Goal: Find specific page/section: Find specific page/section

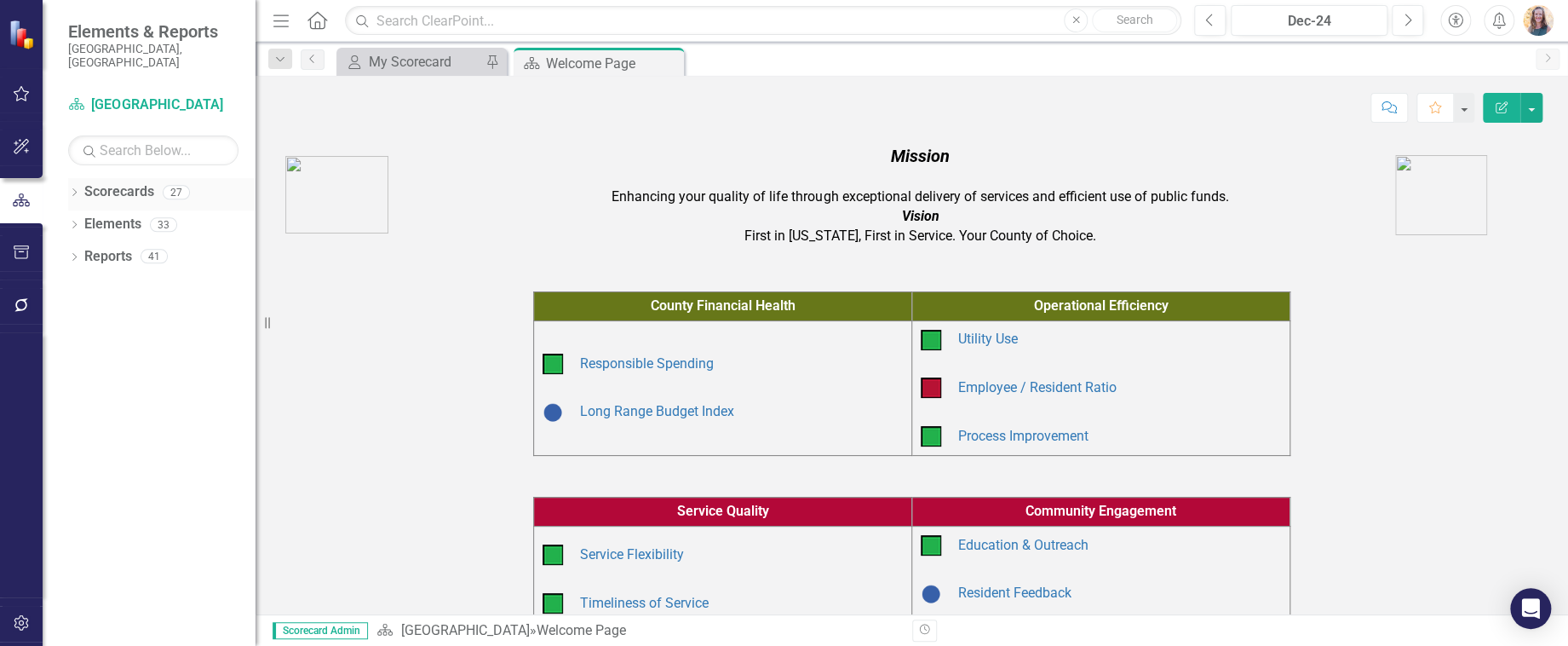
click at [130, 183] on link "Scorecards" at bounding box center [119, 191] width 70 height 19
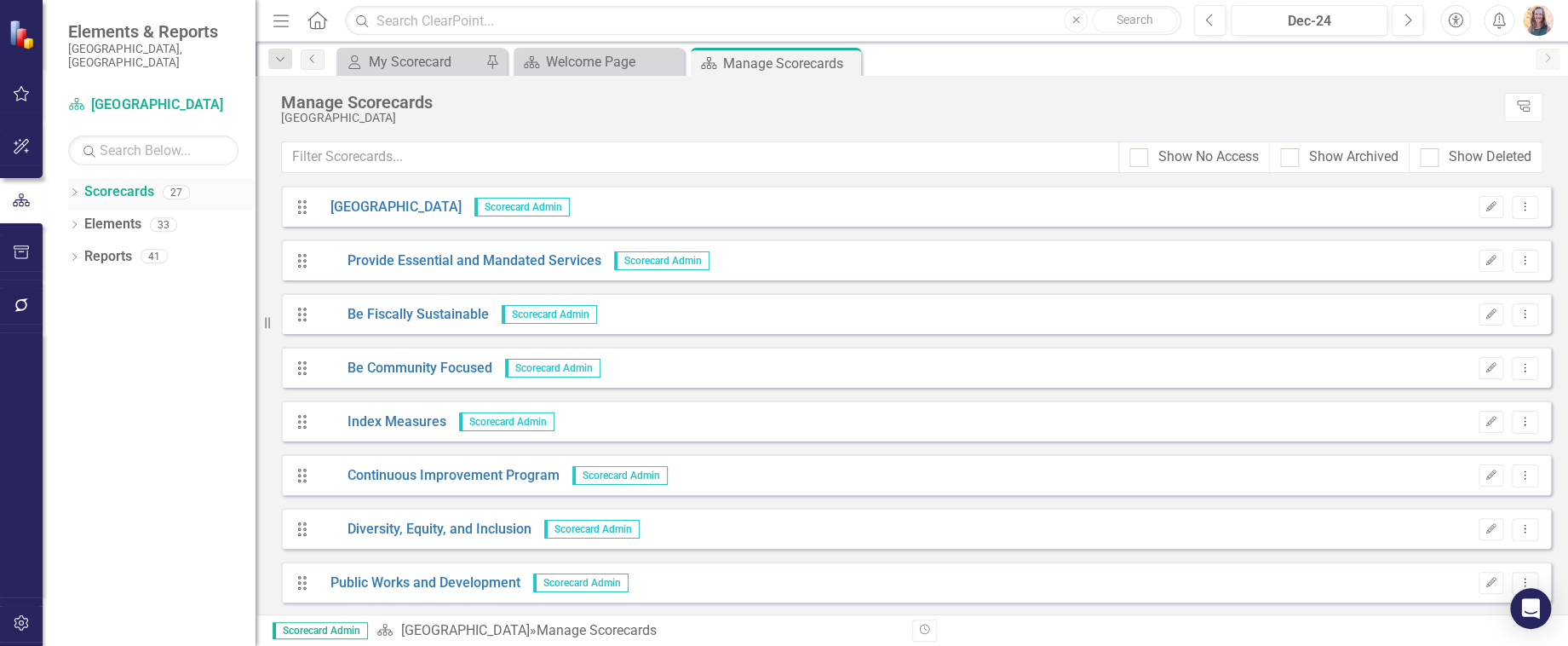
click at [70, 187] on div "Dropdown" at bounding box center [73, 195] width 12 height 15
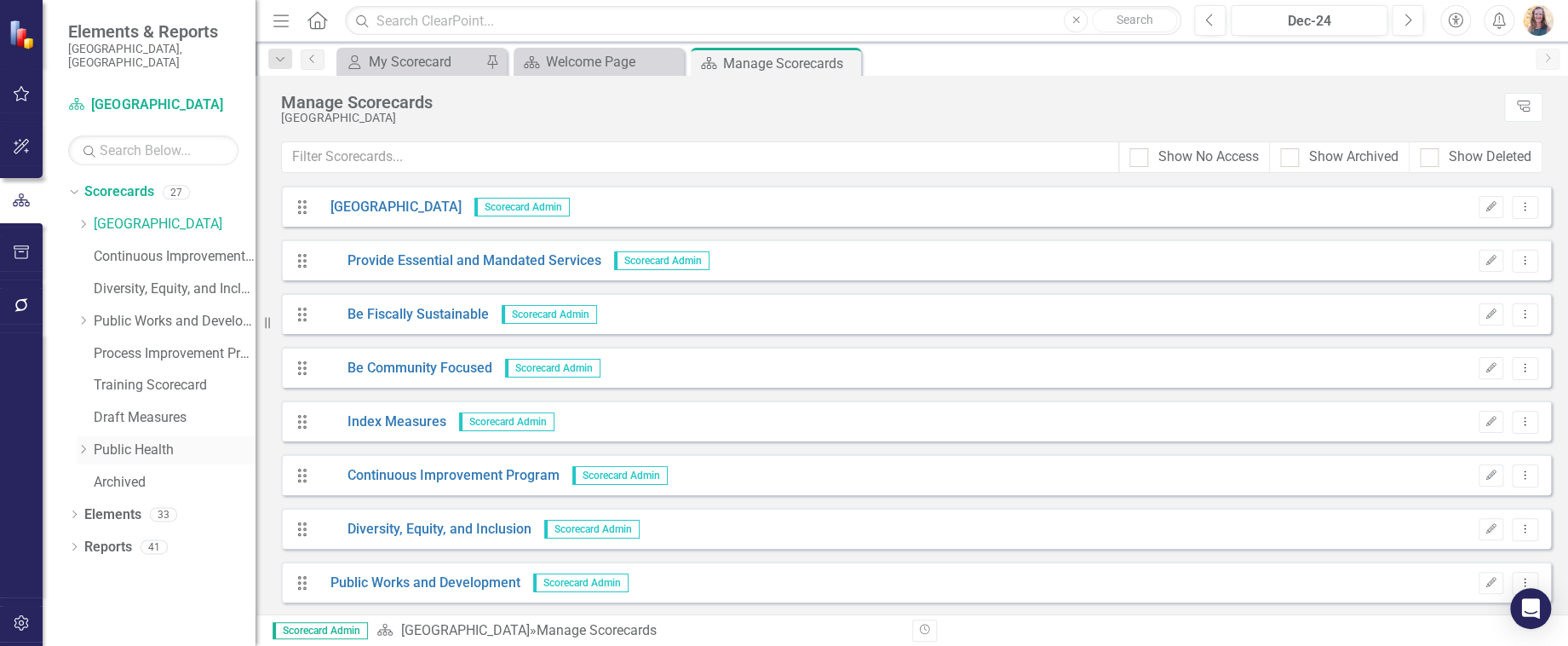
click at [152, 441] on link "Public Health" at bounding box center [174, 450] width 161 height 19
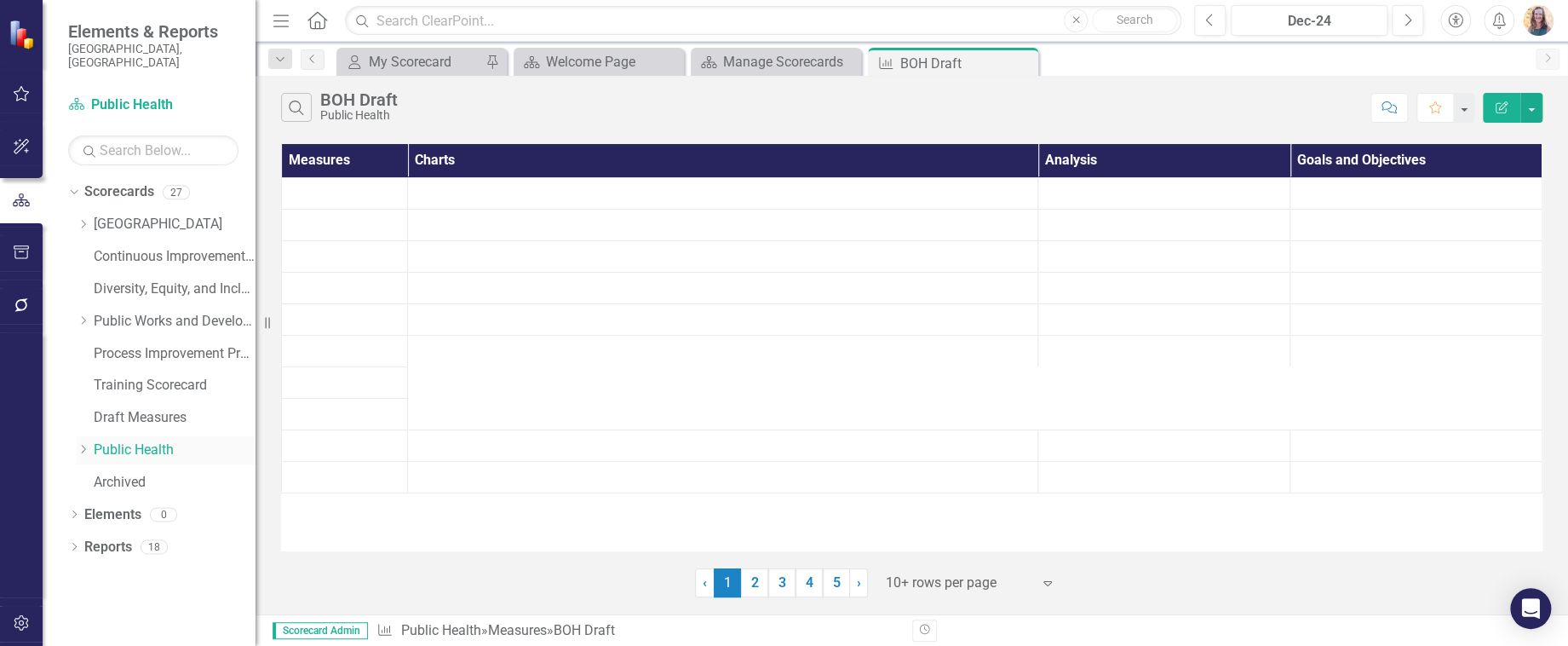
click at [83, 444] on icon "Dropdown" at bounding box center [84, 448] width 13 height 10
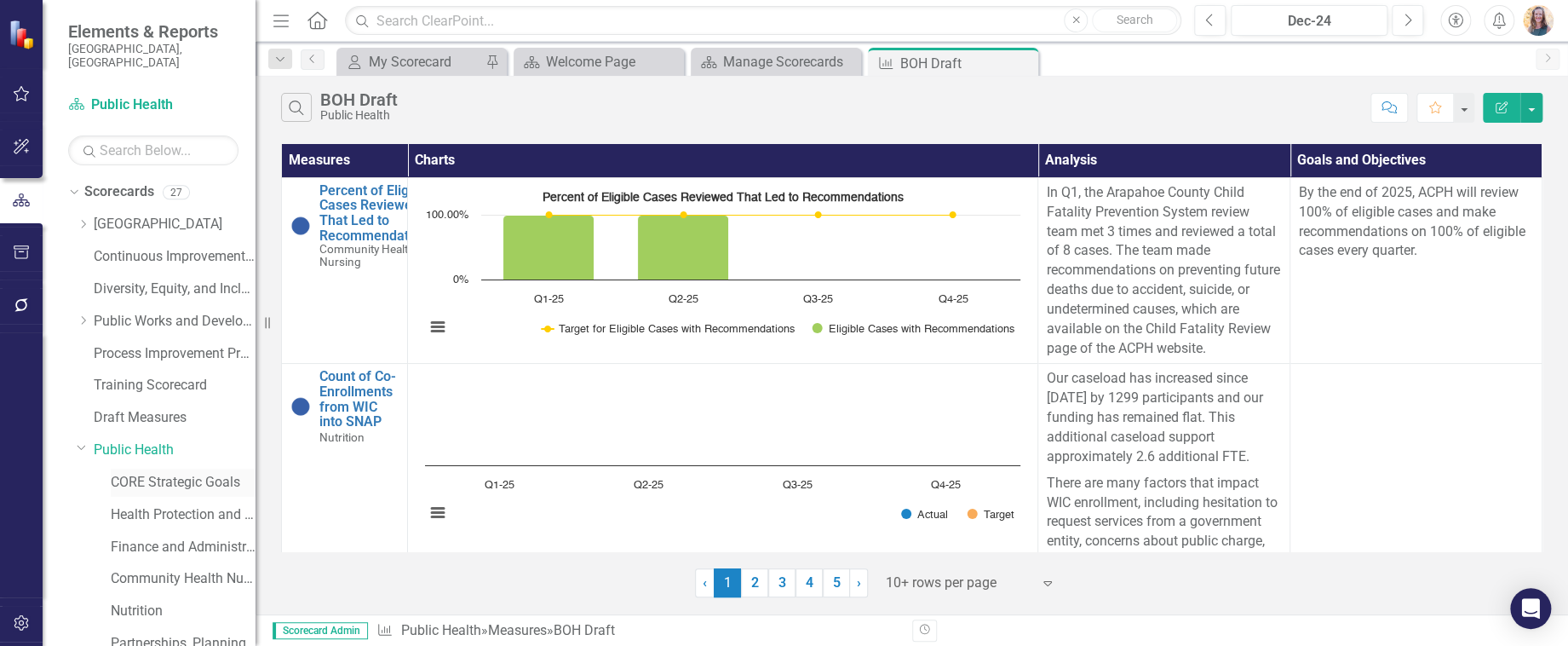
click at [161, 473] on link "CORE Strategic Goals" at bounding box center [183, 483] width 145 height 19
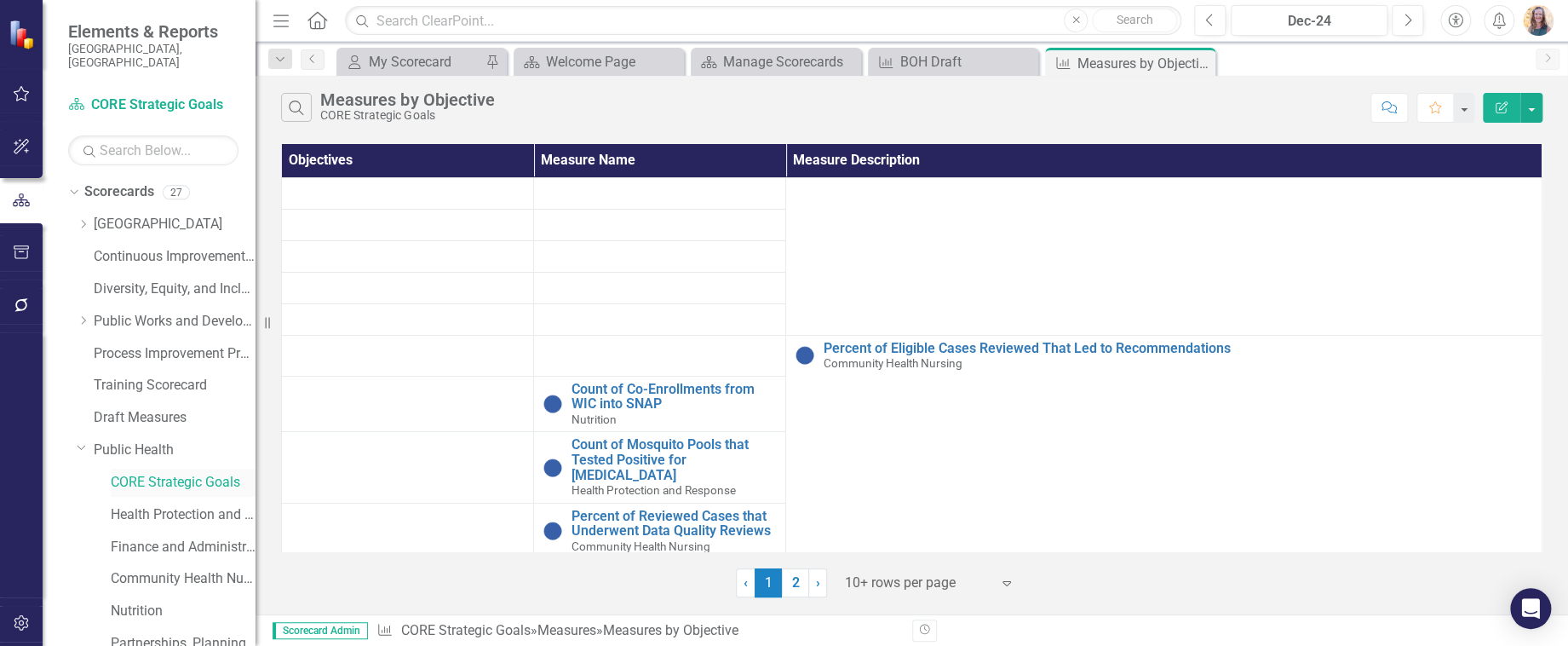
scroll to position [98, 0]
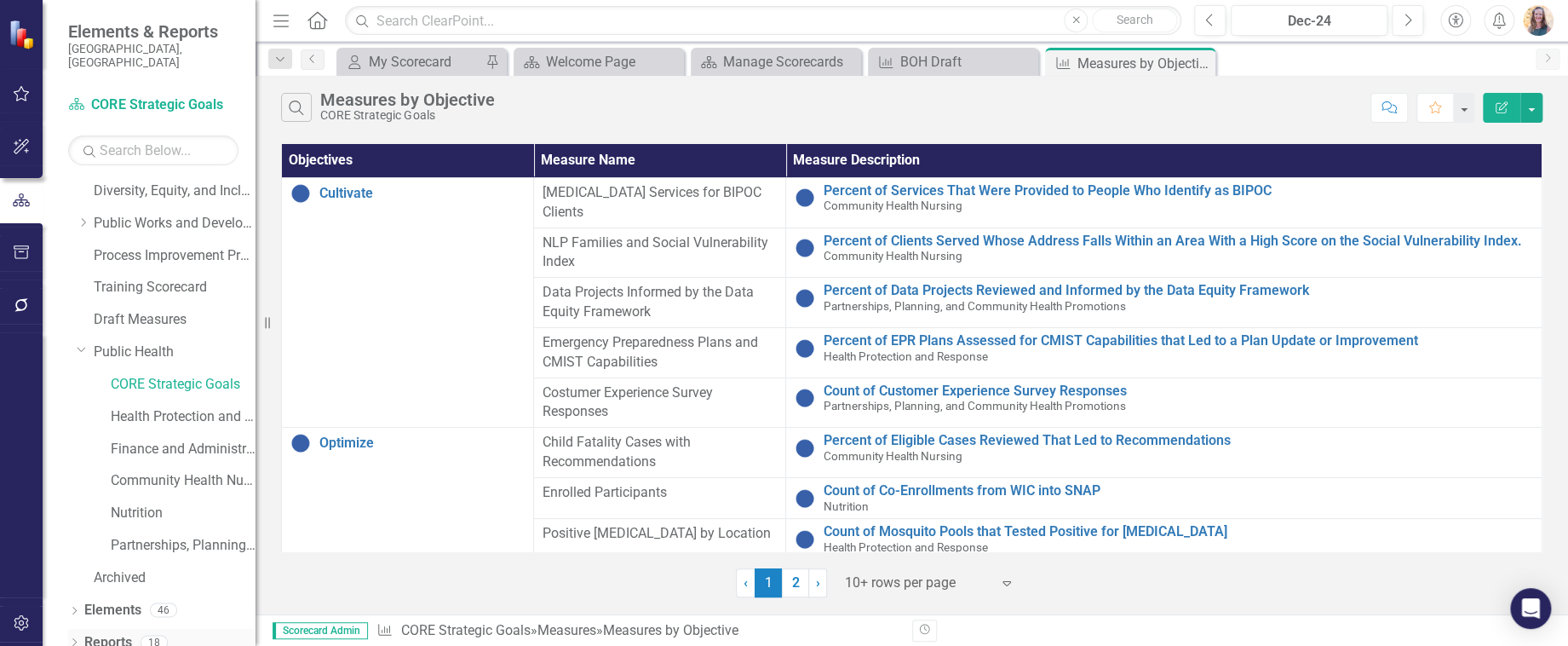
click at [72, 629] on div "Dropdown Reports 18" at bounding box center [161, 645] width 187 height 32
click at [70, 629] on div "Dropdown Reports 18" at bounding box center [161, 645] width 187 height 32
click at [110, 633] on link "Reports" at bounding box center [108, 642] width 47 height 19
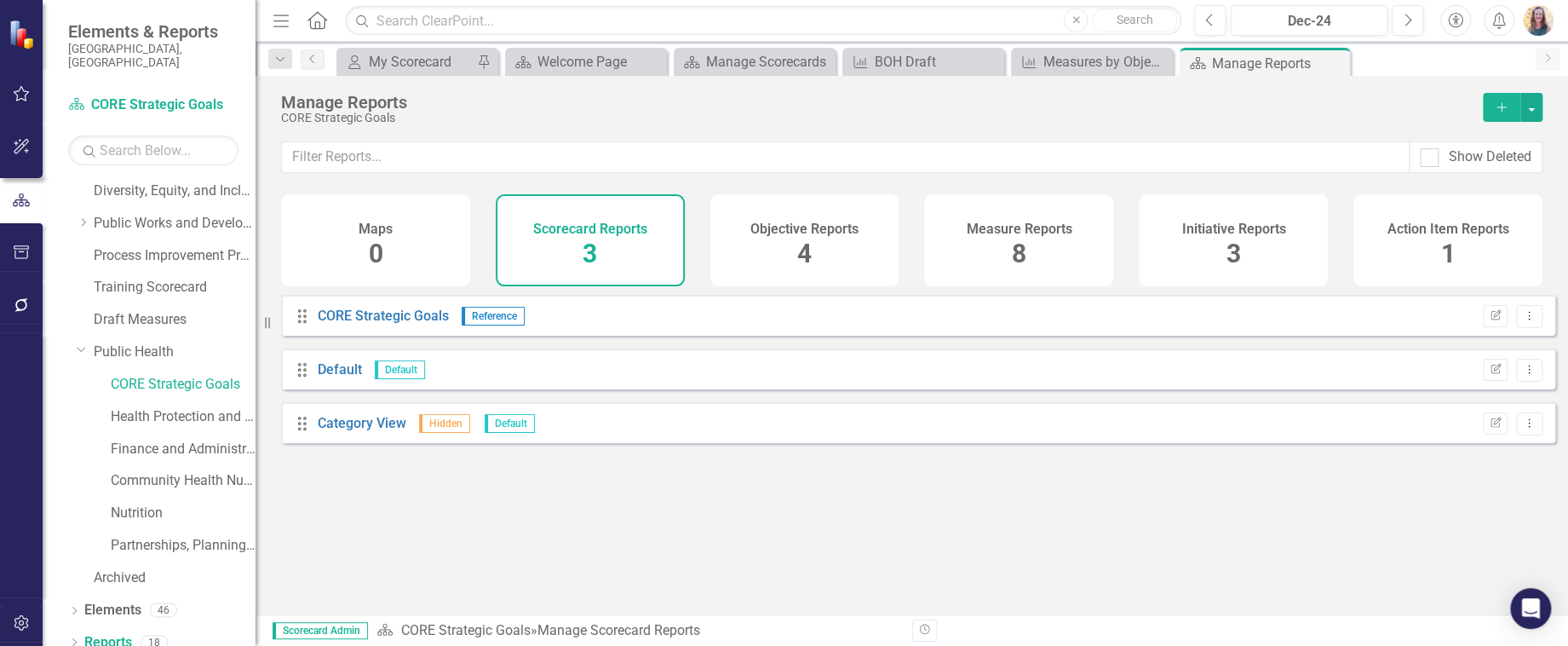
click at [1045, 213] on div "Measure Reports 8" at bounding box center [1019, 239] width 189 height 92
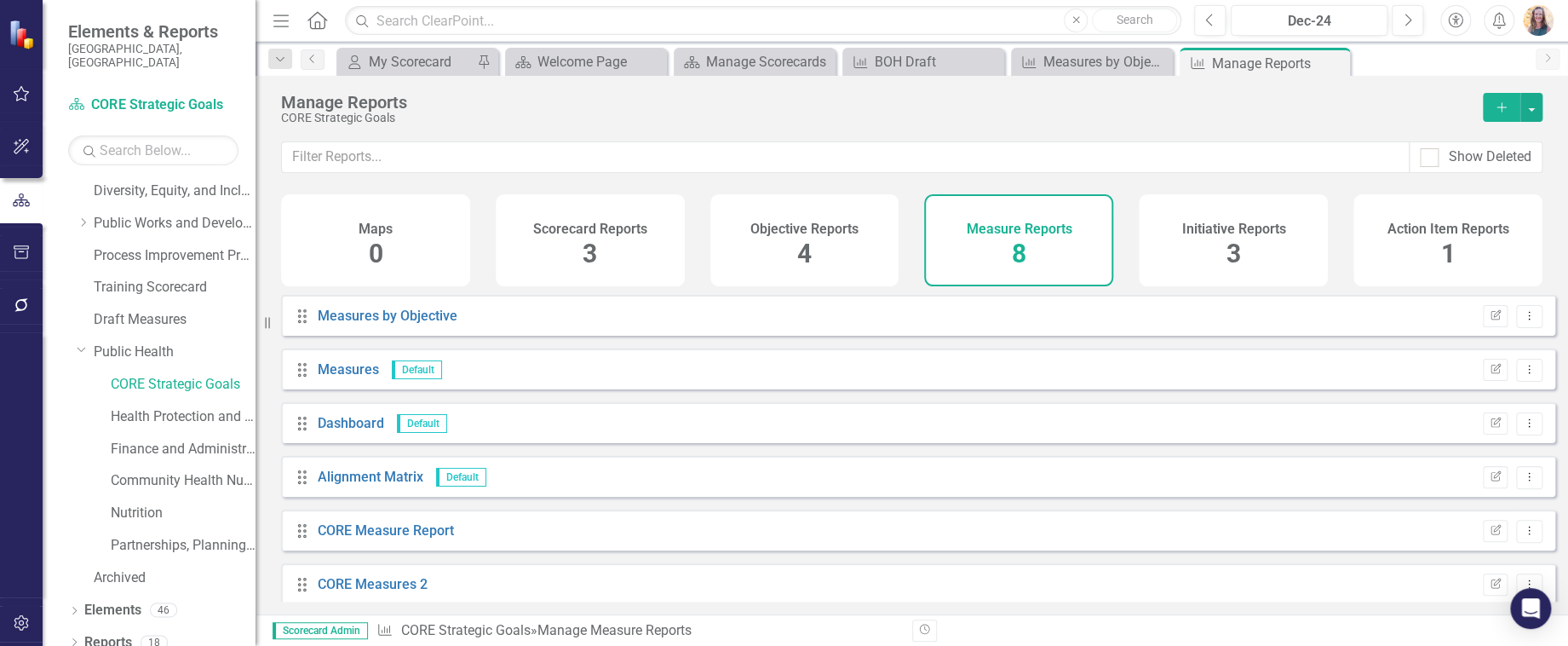
scroll to position [122, 0]
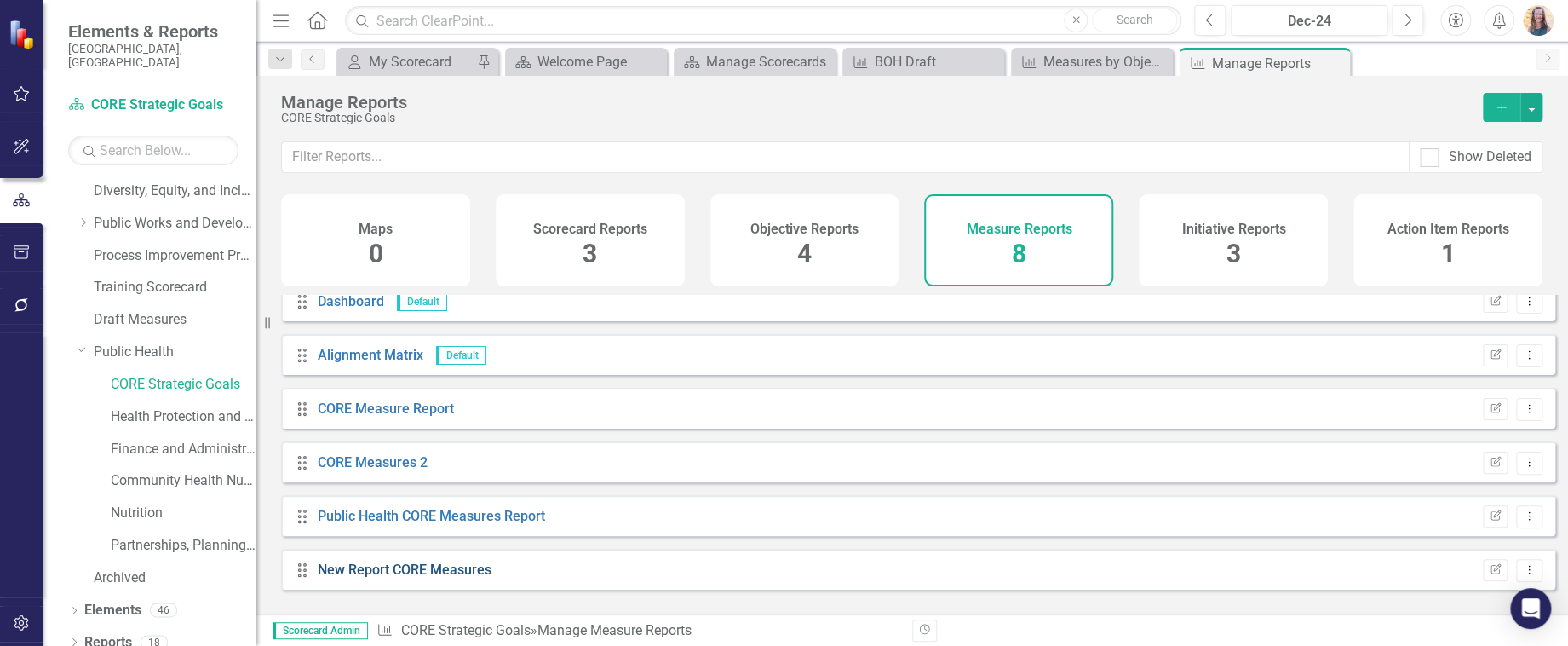
click at [408, 577] on link "New Report CORE Measures" at bounding box center [404, 569] width 174 height 16
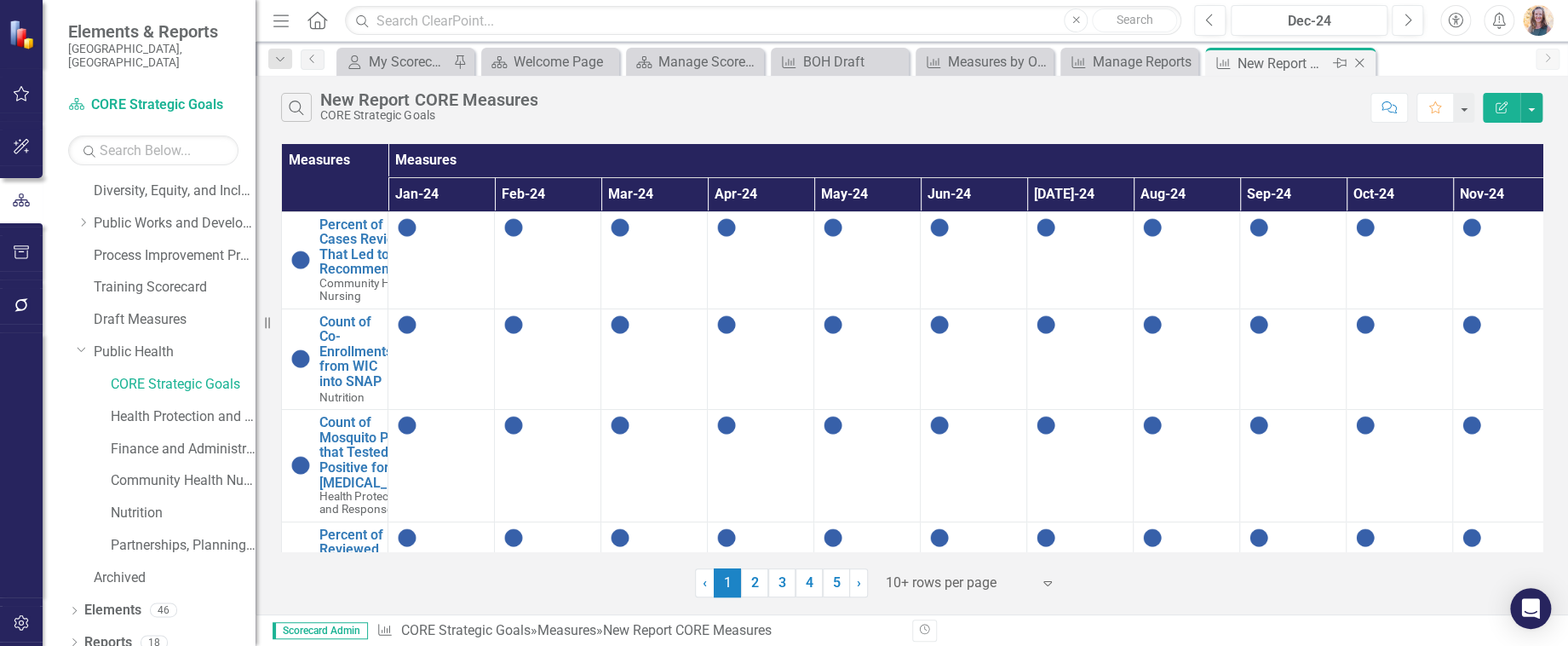
click at [1361, 61] on icon "Close" at bounding box center [1359, 63] width 17 height 14
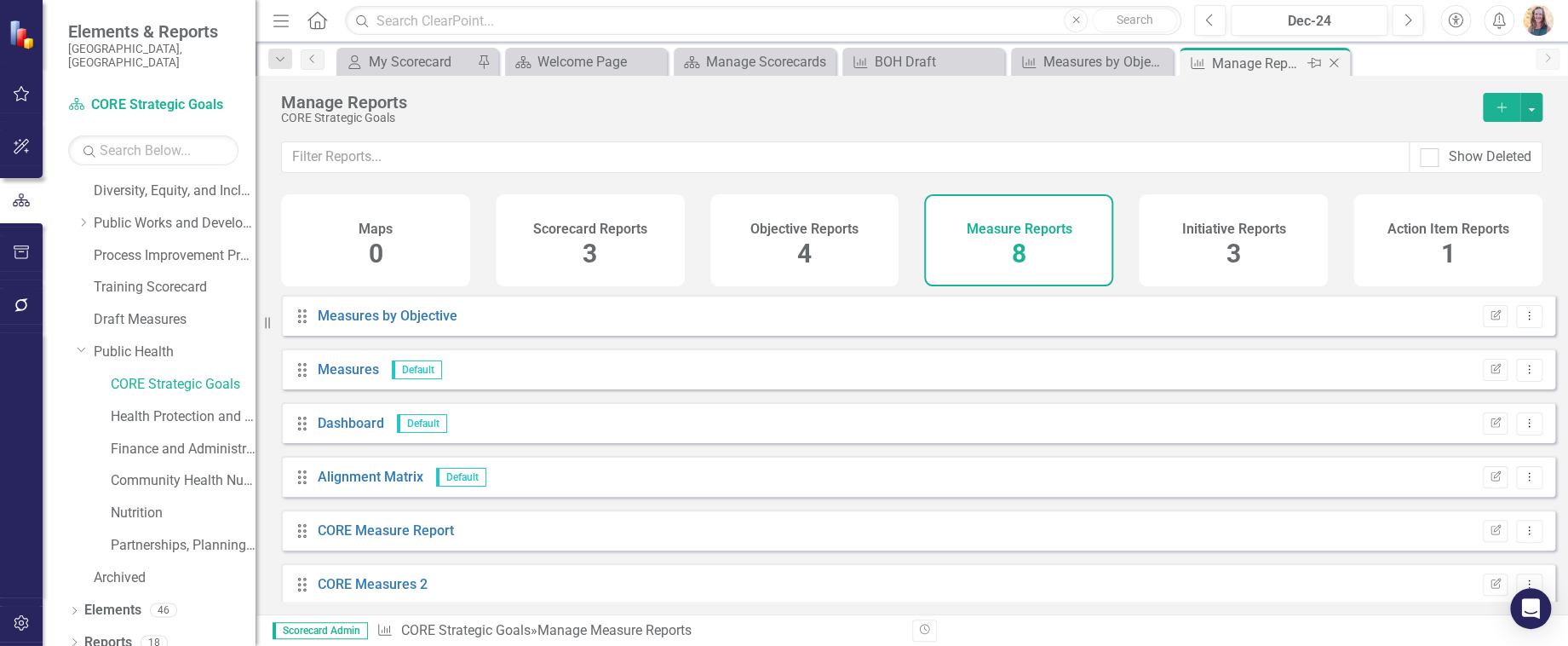
click at [1264, 64] on div "Manage Reports" at bounding box center [1257, 63] width 91 height 21
click at [592, 265] on span "3" at bounding box center [590, 253] width 15 height 30
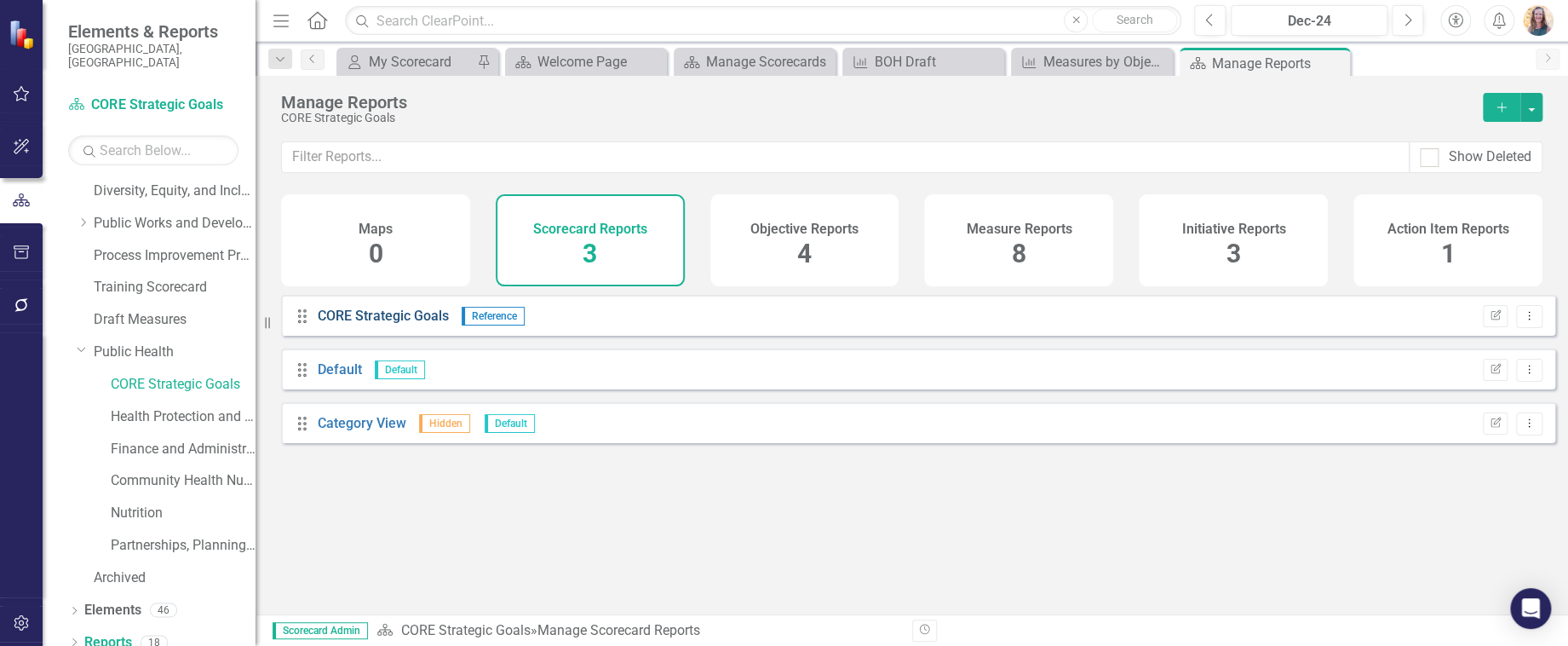
click at [397, 324] on link "CORE Strategic Goals" at bounding box center [382, 315] width 131 height 16
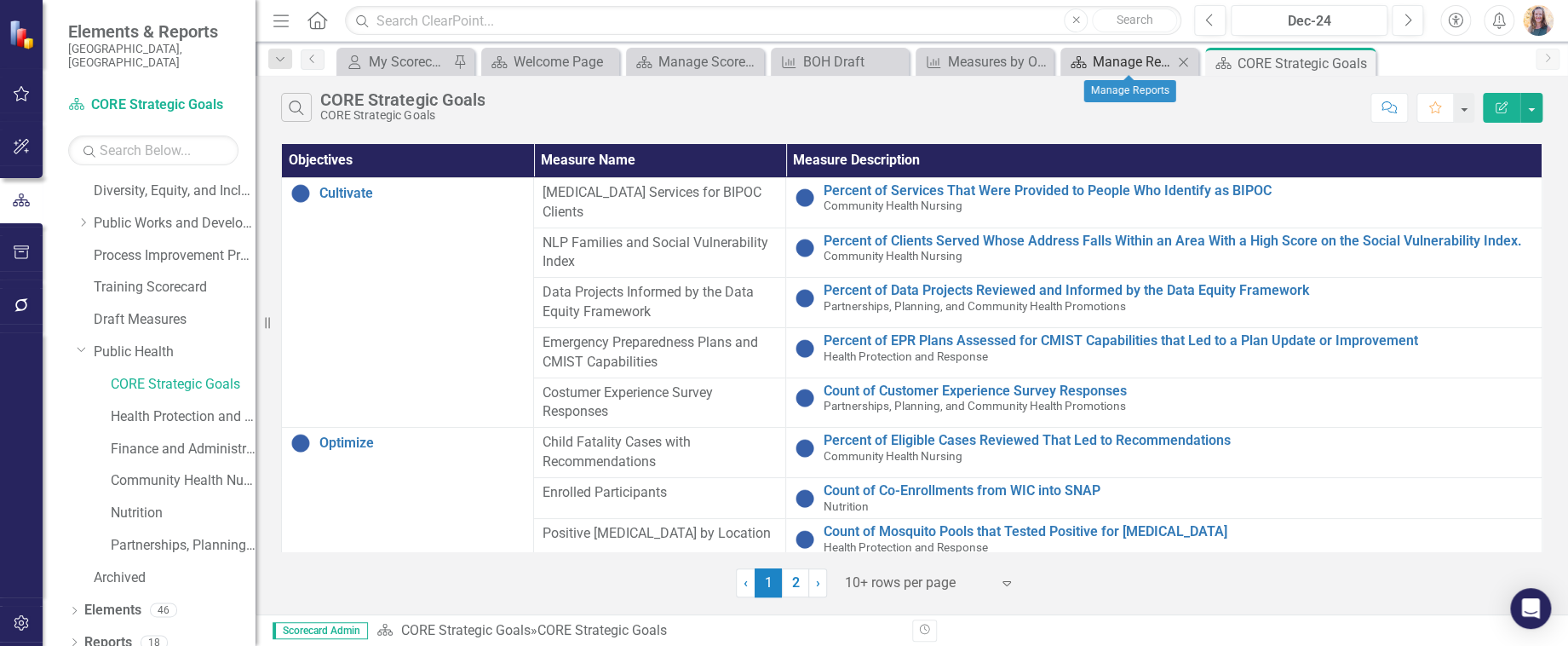
click at [1112, 70] on div "Manage Reports" at bounding box center [1133, 61] width 80 height 21
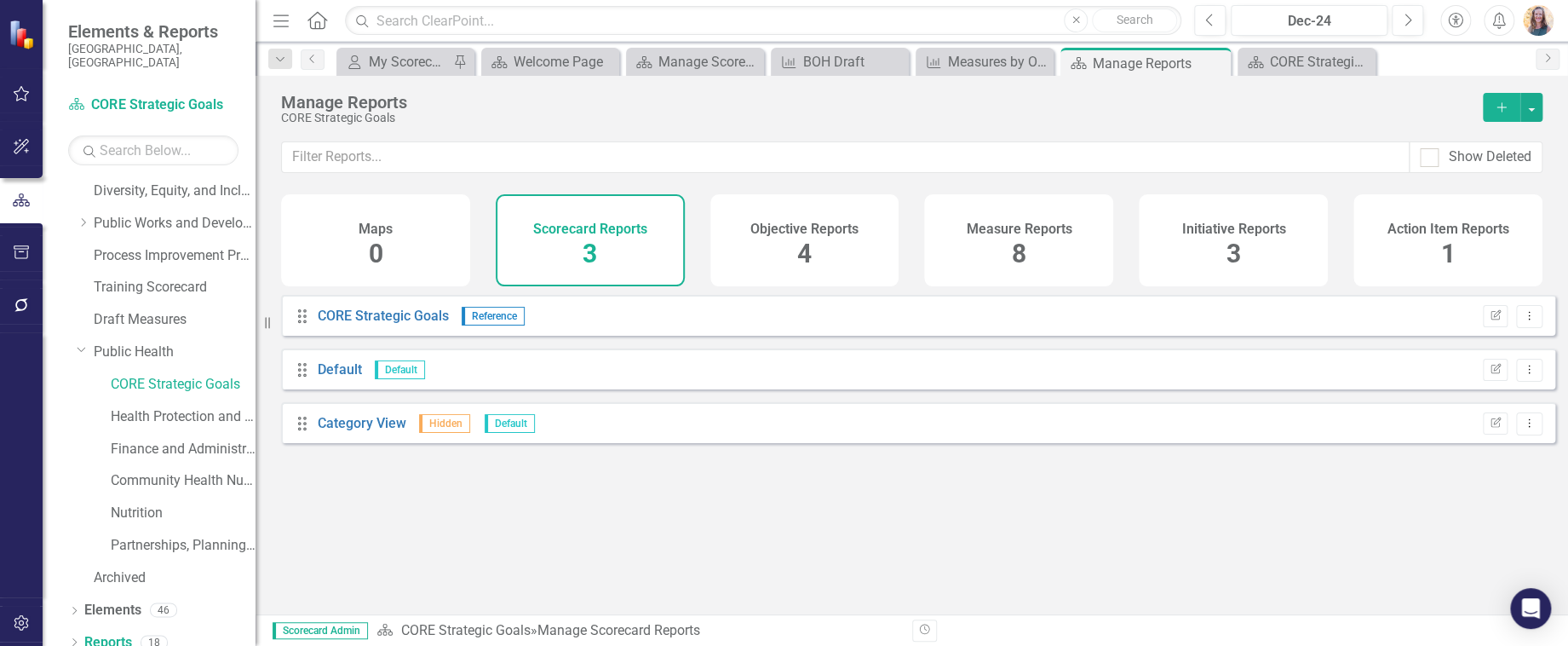
click at [1015, 240] on span "8" at bounding box center [1020, 253] width 15 height 30
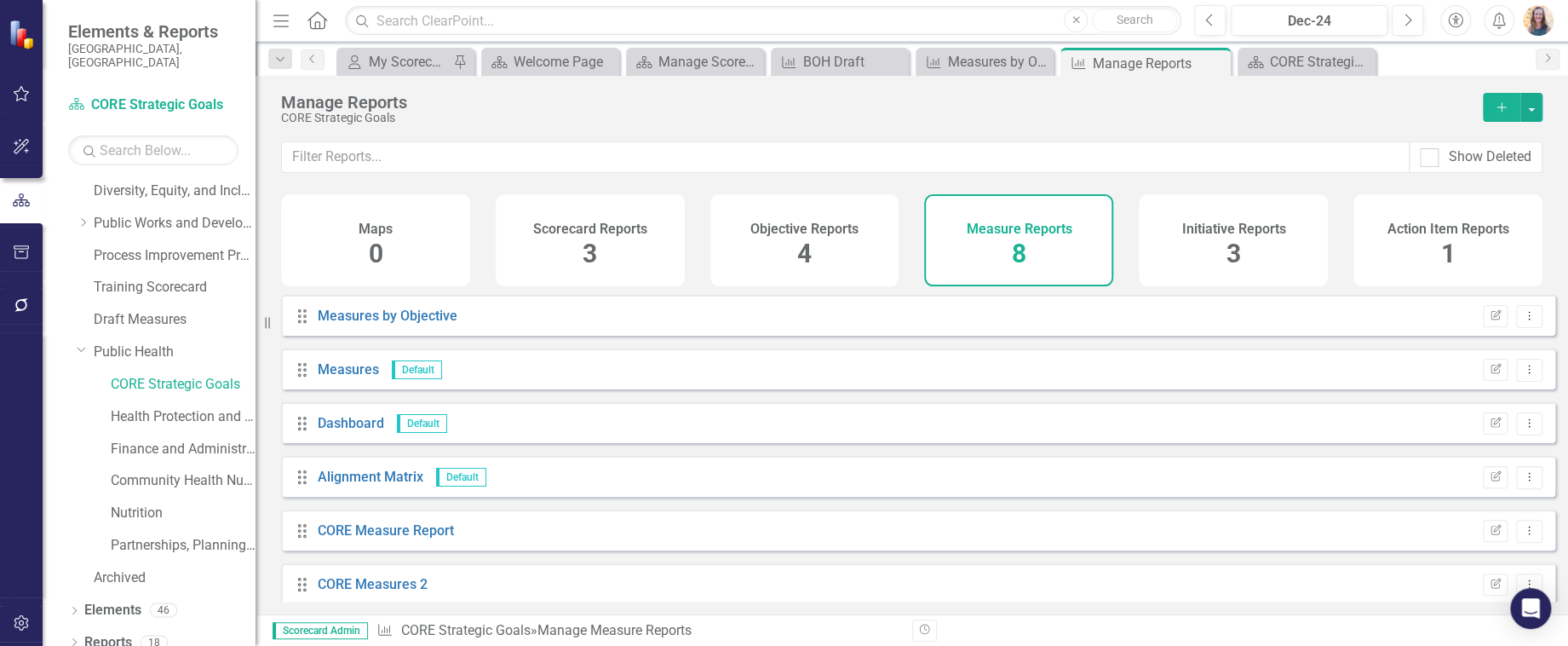
scroll to position [122, 0]
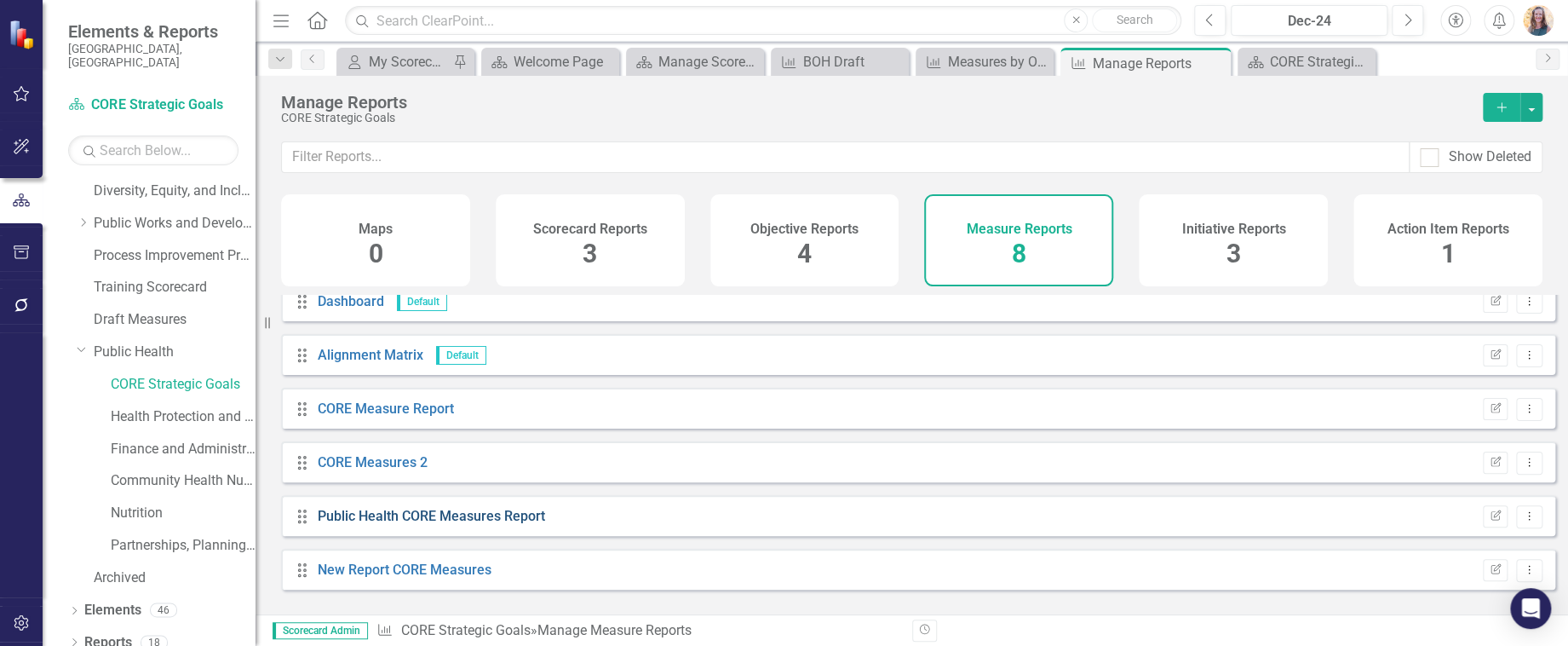
click at [473, 523] on link "Public Health CORE Measures Report" at bounding box center [431, 515] width 227 height 16
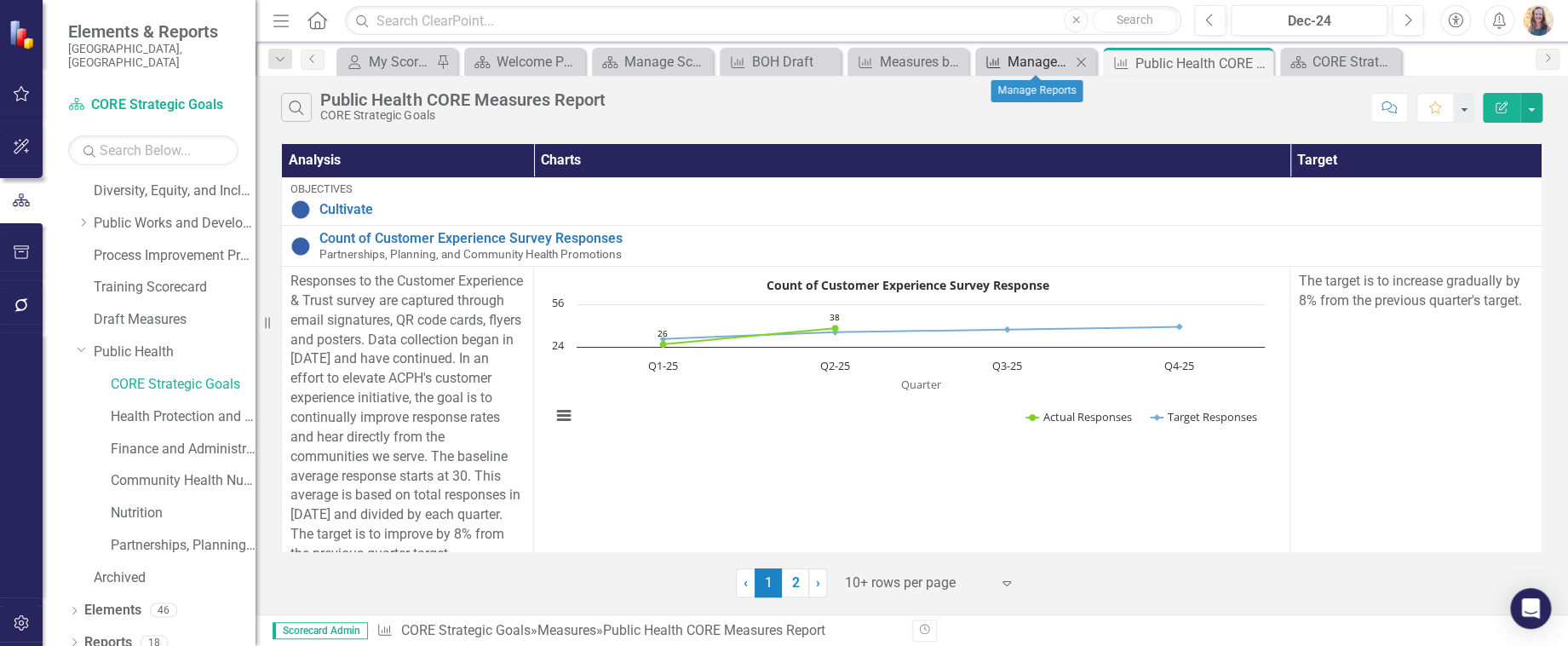
click at [1035, 58] on div "Manage Reports" at bounding box center [1039, 61] width 63 height 21
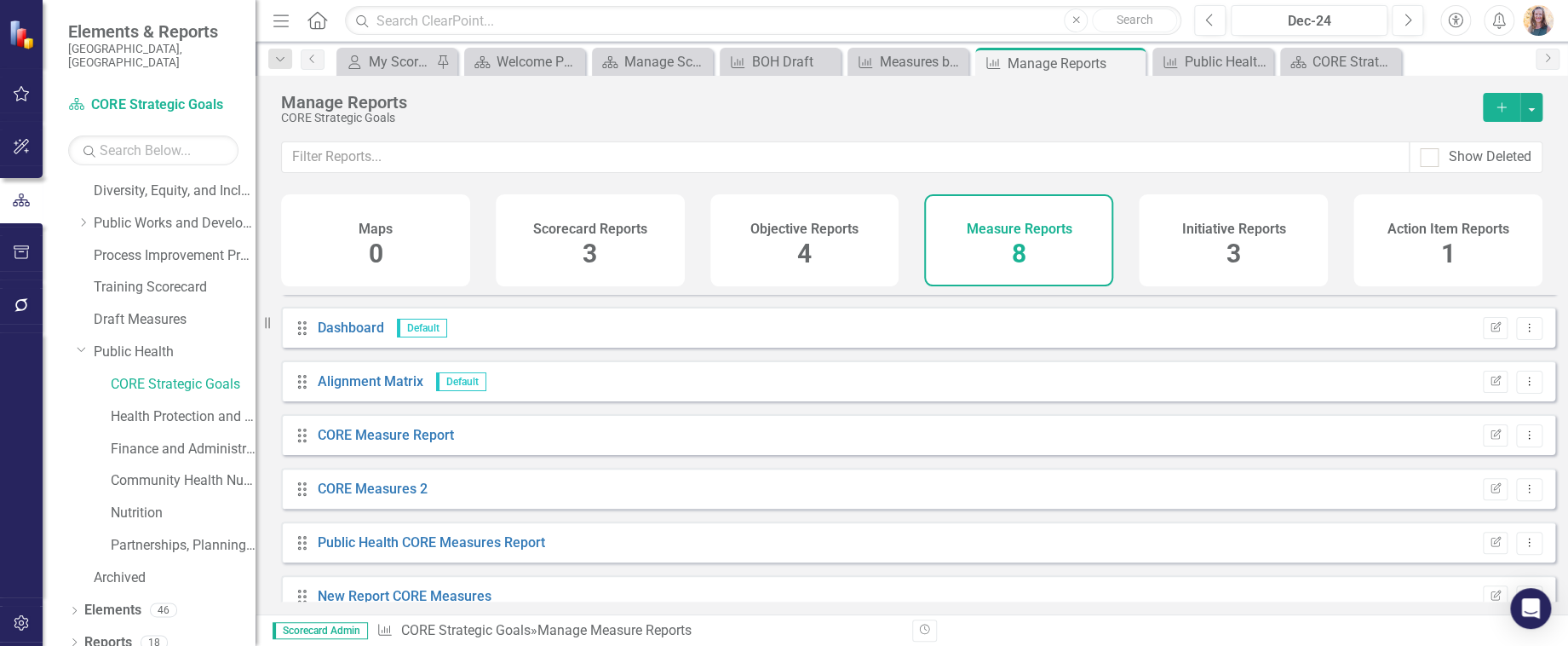
scroll to position [122, 0]
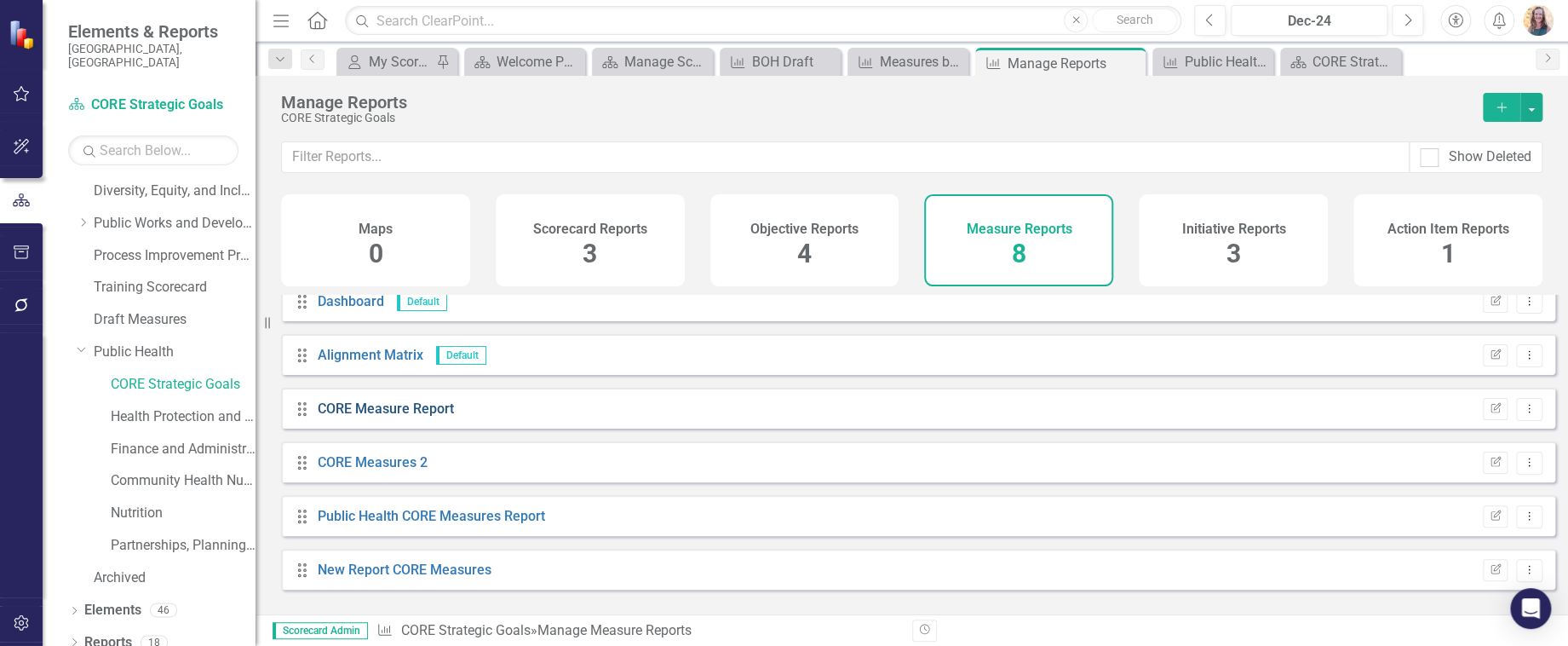
click at [409, 417] on link "CORE Measure Report" at bounding box center [385, 407] width 136 height 16
